Goal: Check status: Check status

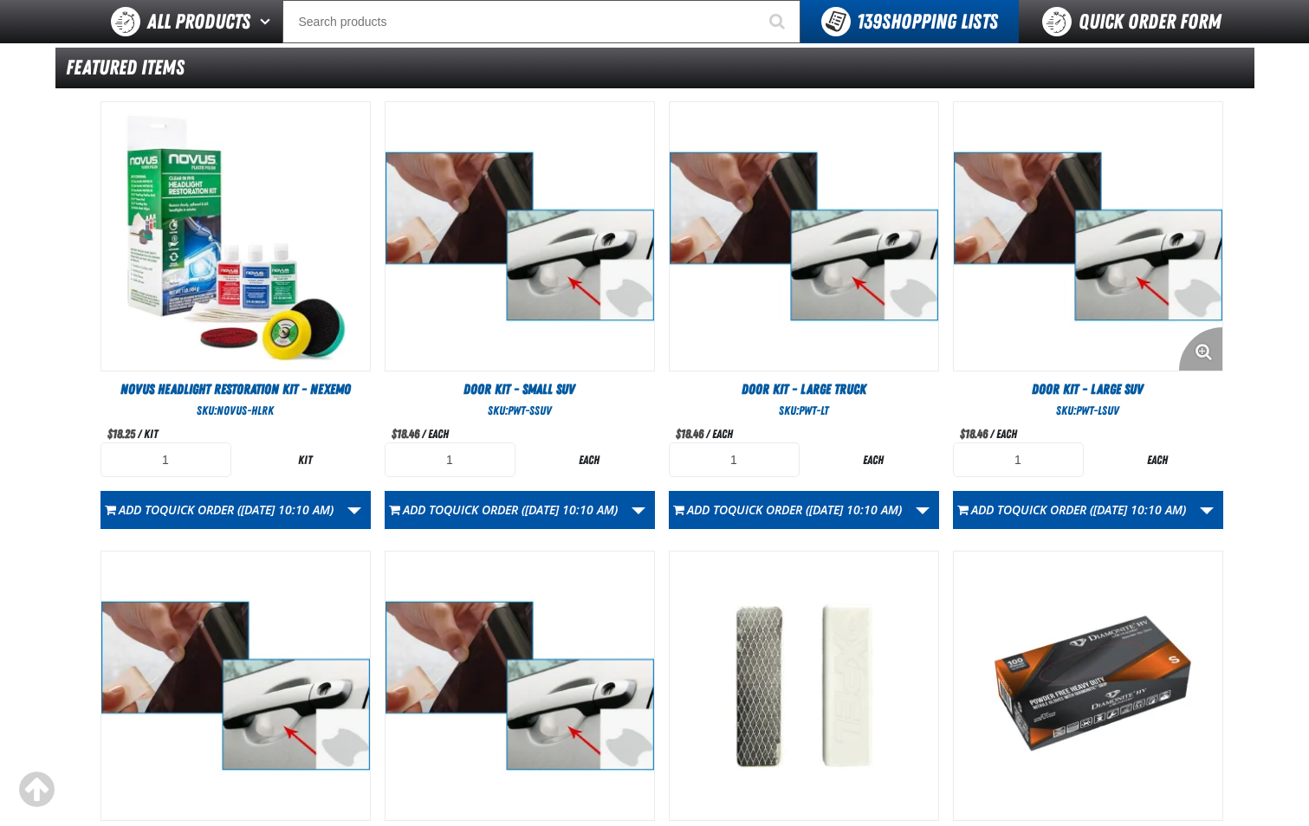
scroll to position [373, 0]
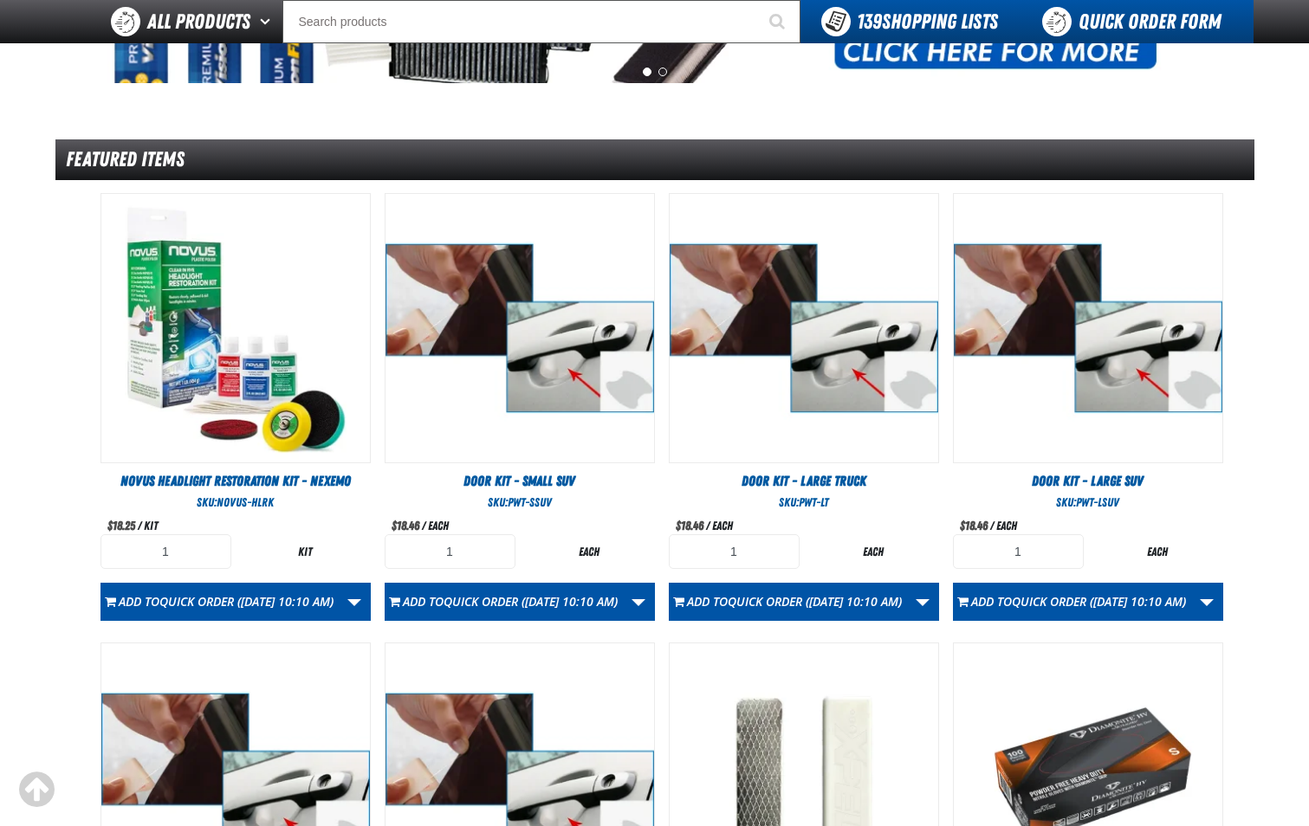
click at [1132, 16] on link "Quick Order Form" at bounding box center [1135, 21] width 235 height 43
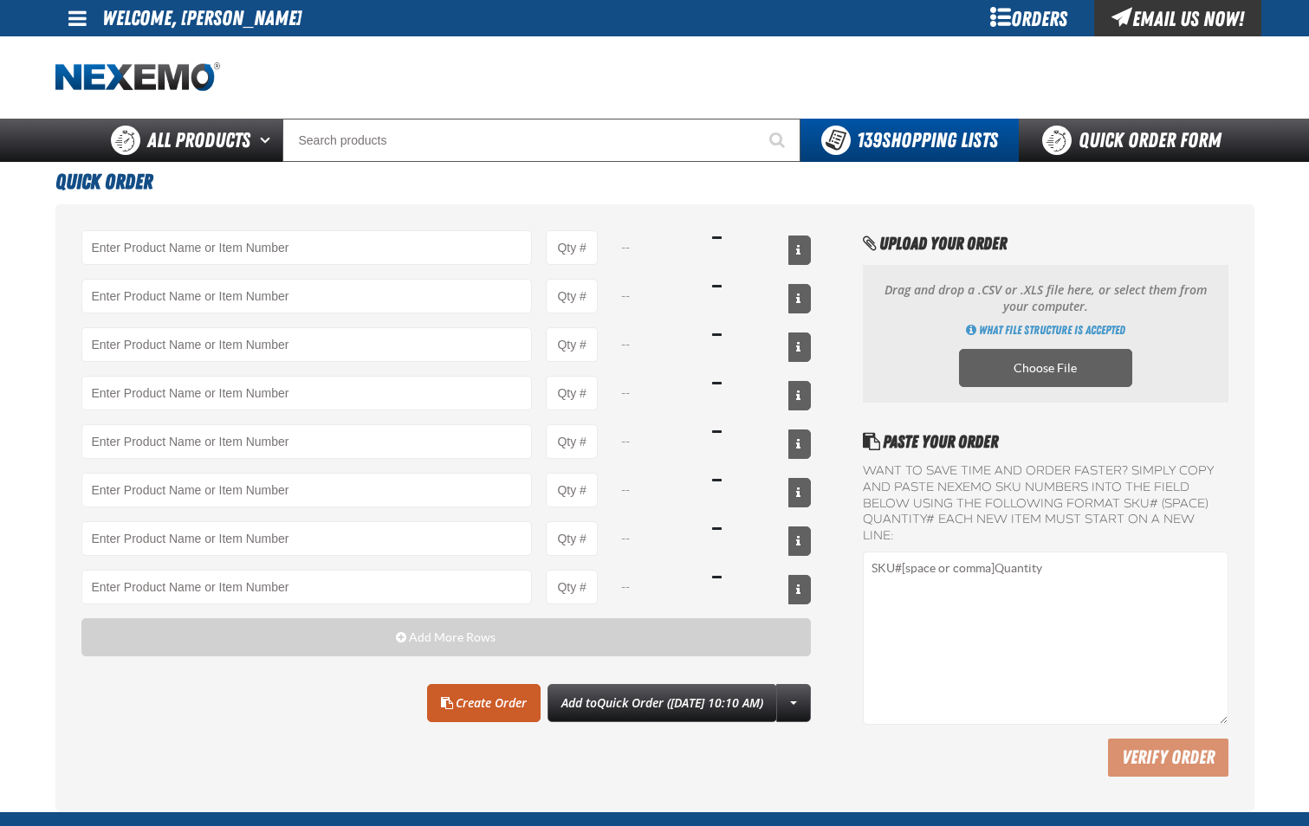
click at [1032, 18] on div "Orders" at bounding box center [1029, 18] width 130 height 36
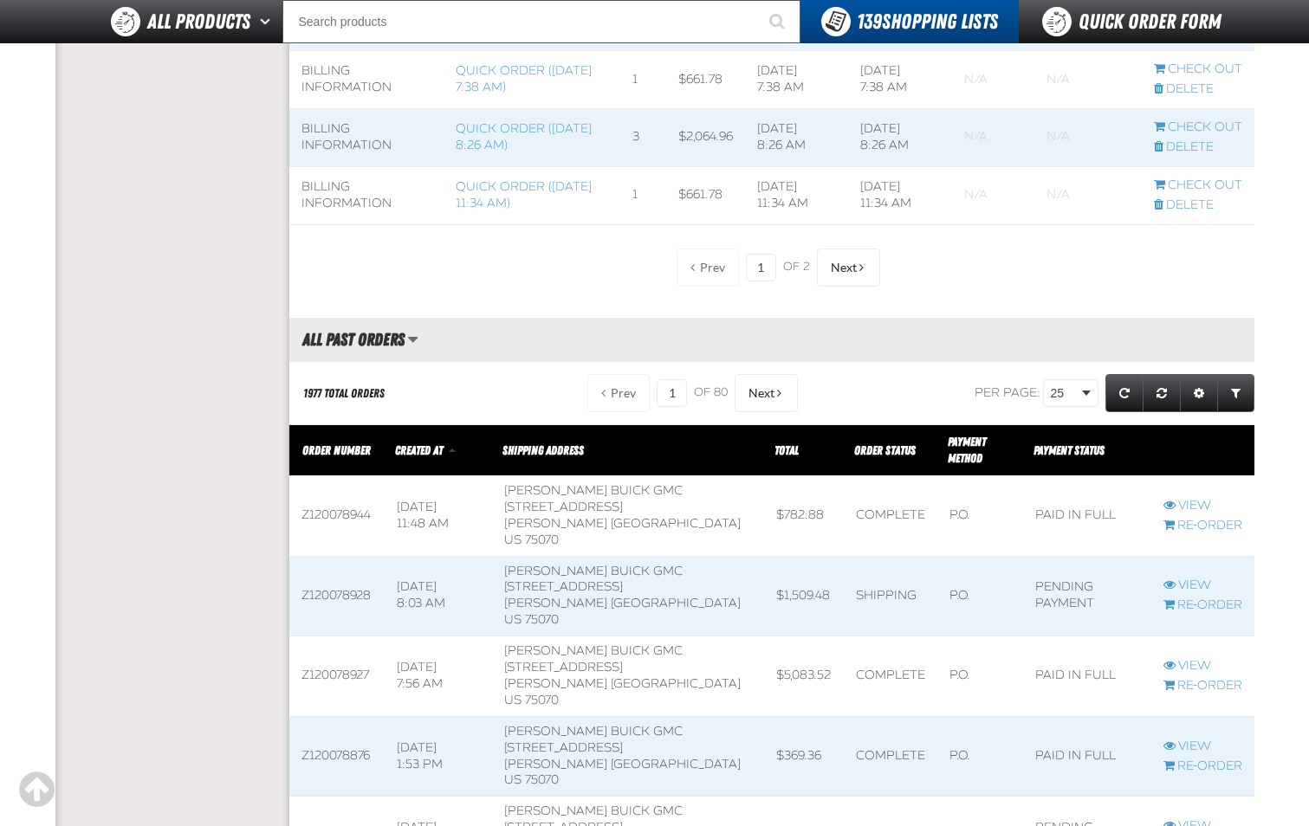
scroll to position [1645, 0]
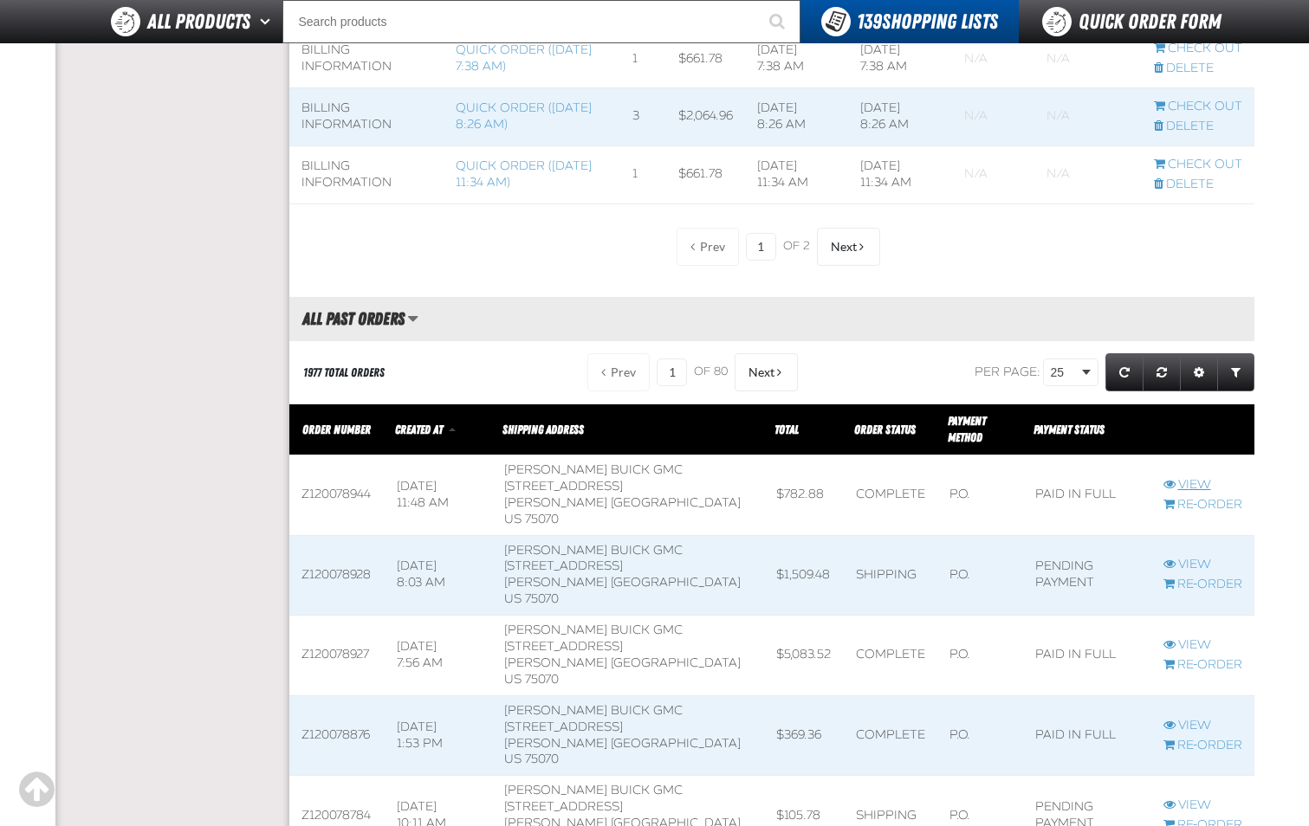
click at [1186, 486] on link "View" at bounding box center [1202, 485] width 79 height 16
